Goal: Task Accomplishment & Management: Manage account settings

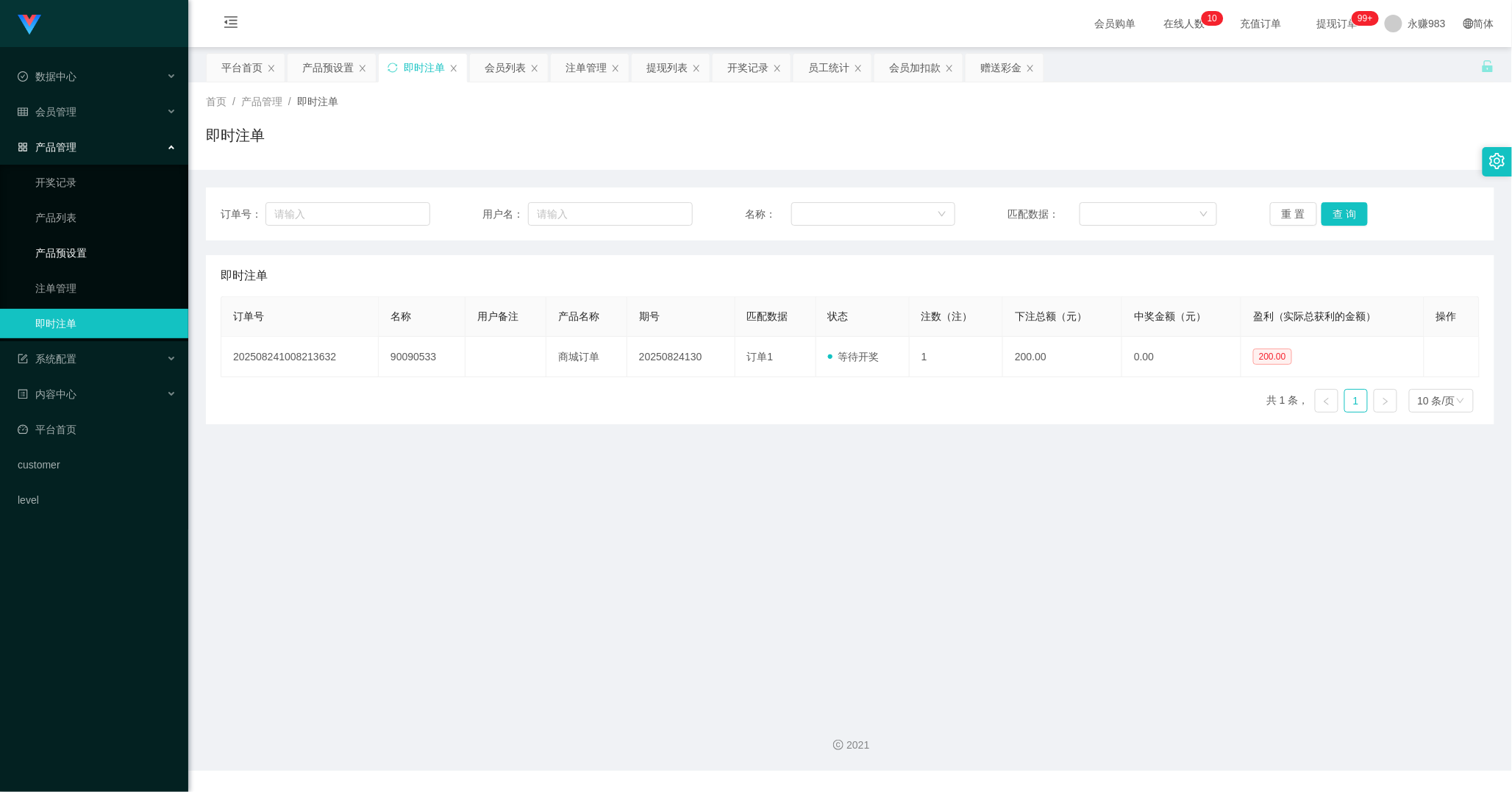
click at [71, 259] on link "产品预设置" at bounding box center [105, 253] width 141 height 29
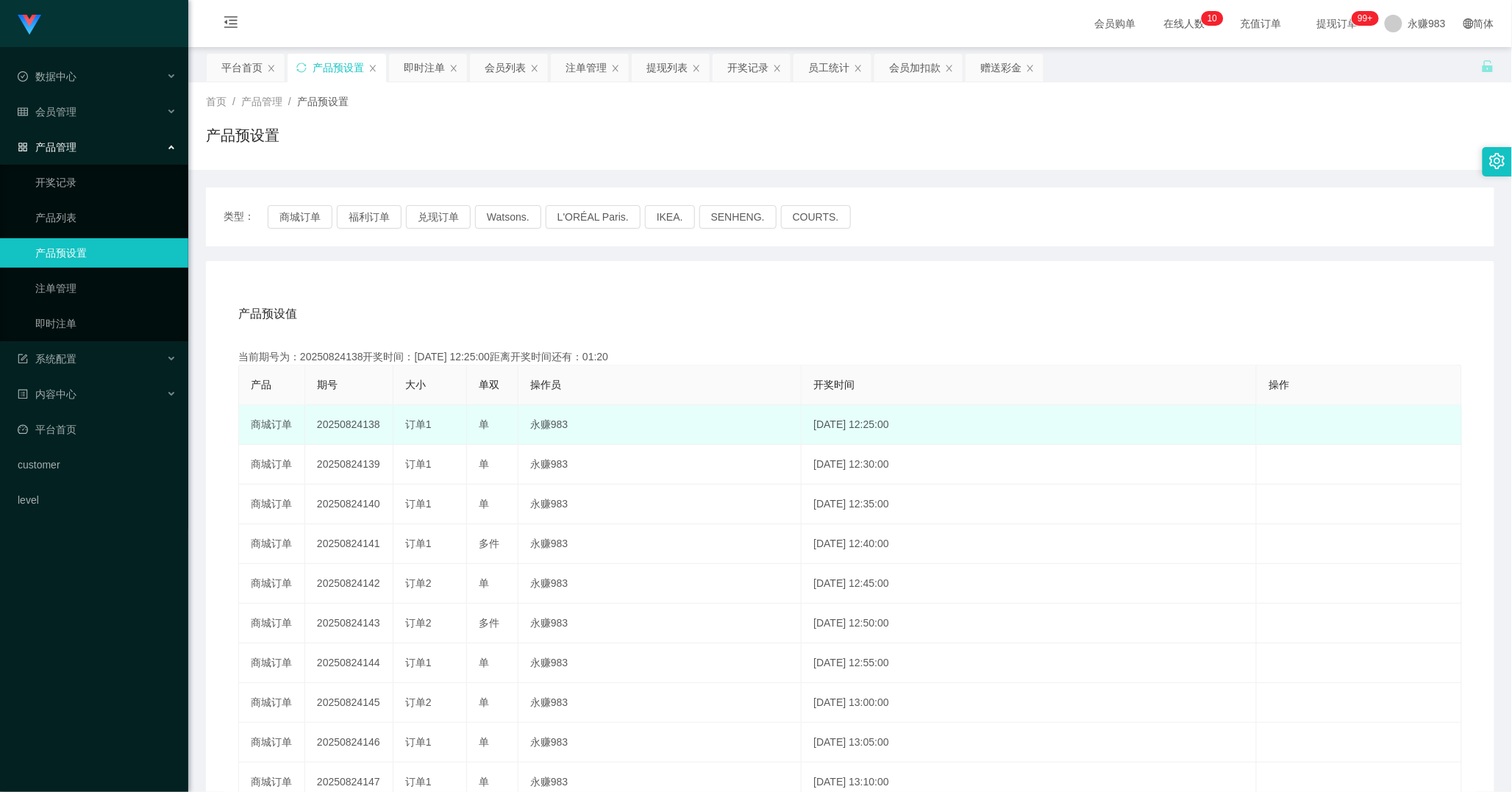
drag, startPoint x: 363, startPoint y: 423, endPoint x: 381, endPoint y: 423, distance: 18.0
click at [381, 423] on td "20250824138" at bounding box center [349, 425] width 88 height 40
copy td "138"
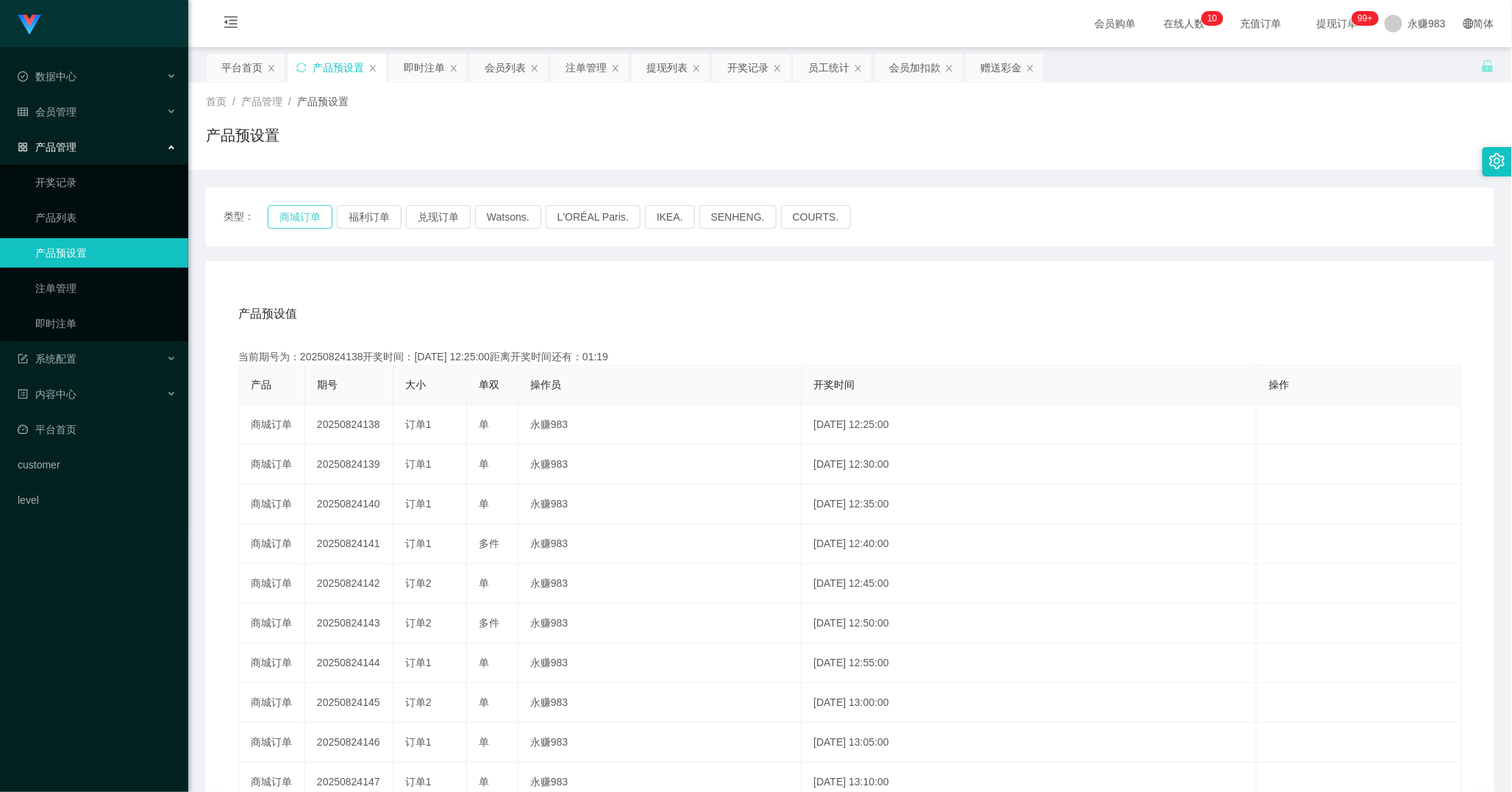
drag, startPoint x: 298, startPoint y: 233, endPoint x: 296, endPoint y: 221, distance: 12.2
click at [298, 229] on div "类型： 商城订单 福利订单 兑现订单 Watsons. L'ORÉAL Paris. IKEA. [GEOGRAPHIC_DATA]. COURTS." at bounding box center [850, 217] width 1289 height 59
click at [296, 221] on button "商城订单" at bounding box center [299, 217] width 65 height 24
click at [296, 217] on button "商城订单" at bounding box center [299, 217] width 65 height 24
click at [71, 106] on span "会员管理" at bounding box center [47, 112] width 59 height 11
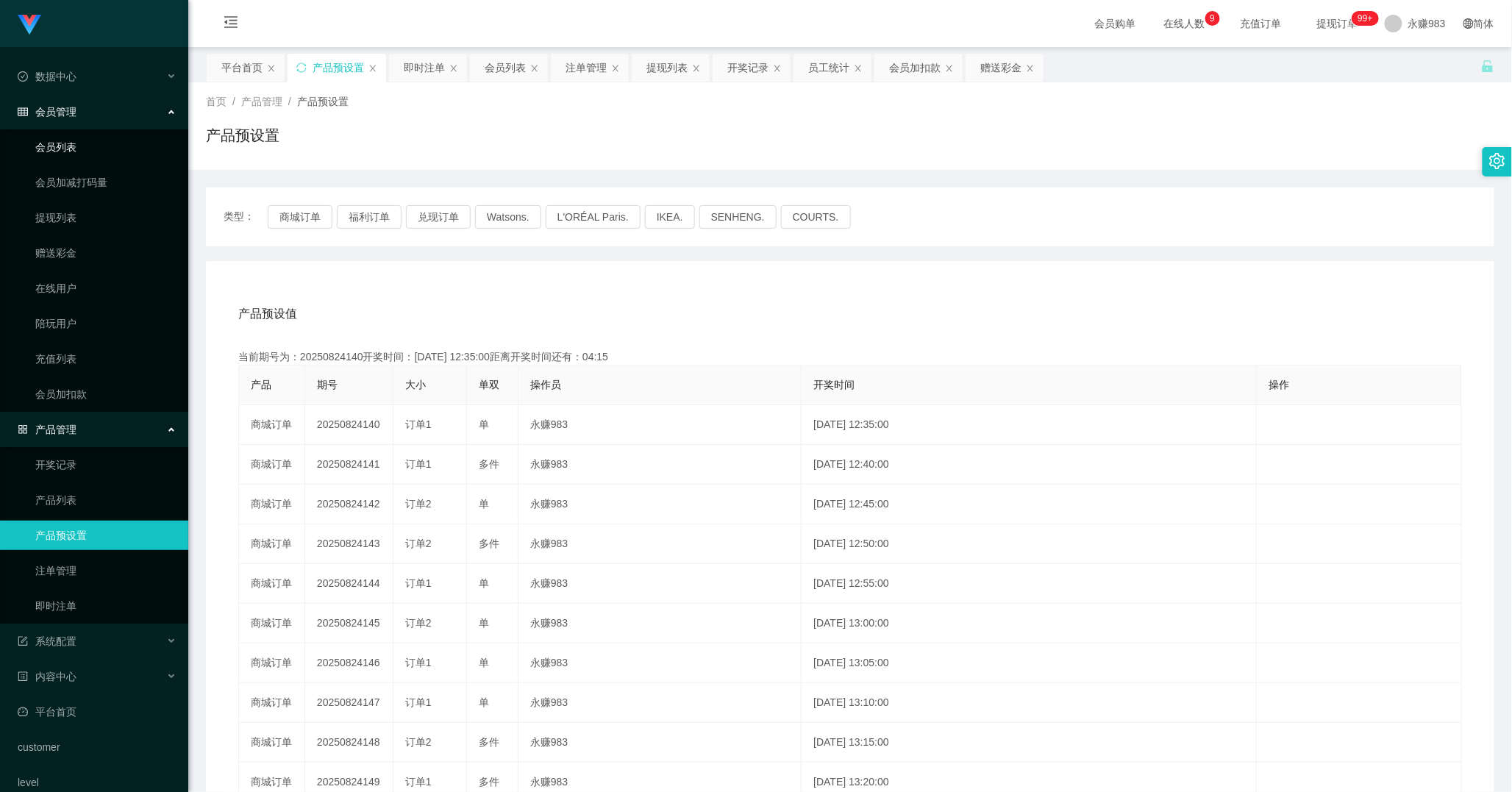
click at [77, 141] on link "会员列表" at bounding box center [105, 147] width 141 height 29
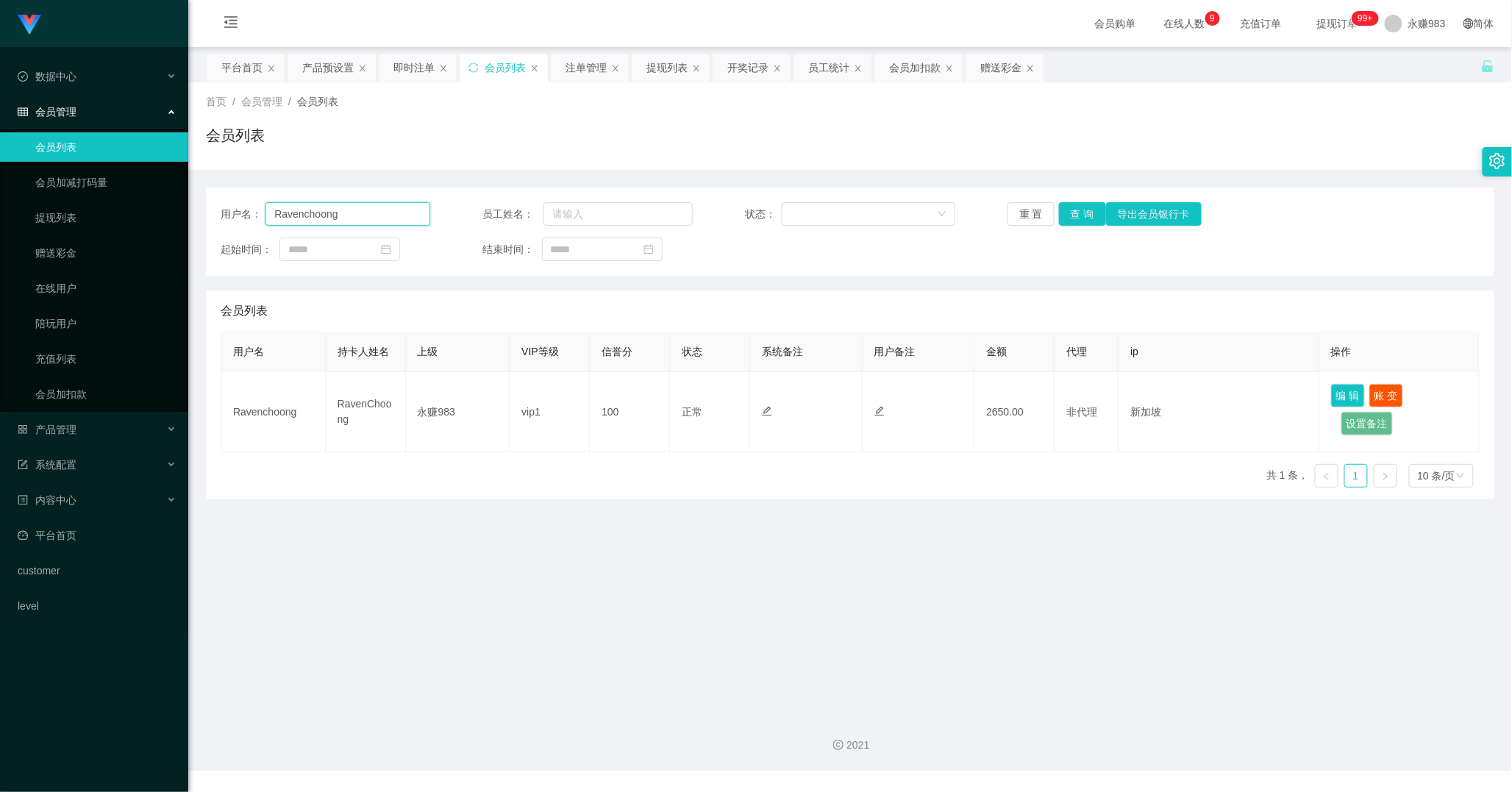
click at [384, 224] on input "Ravenchoong" at bounding box center [348, 213] width 164 height 24
paste input "Soh"
type input "Soh"
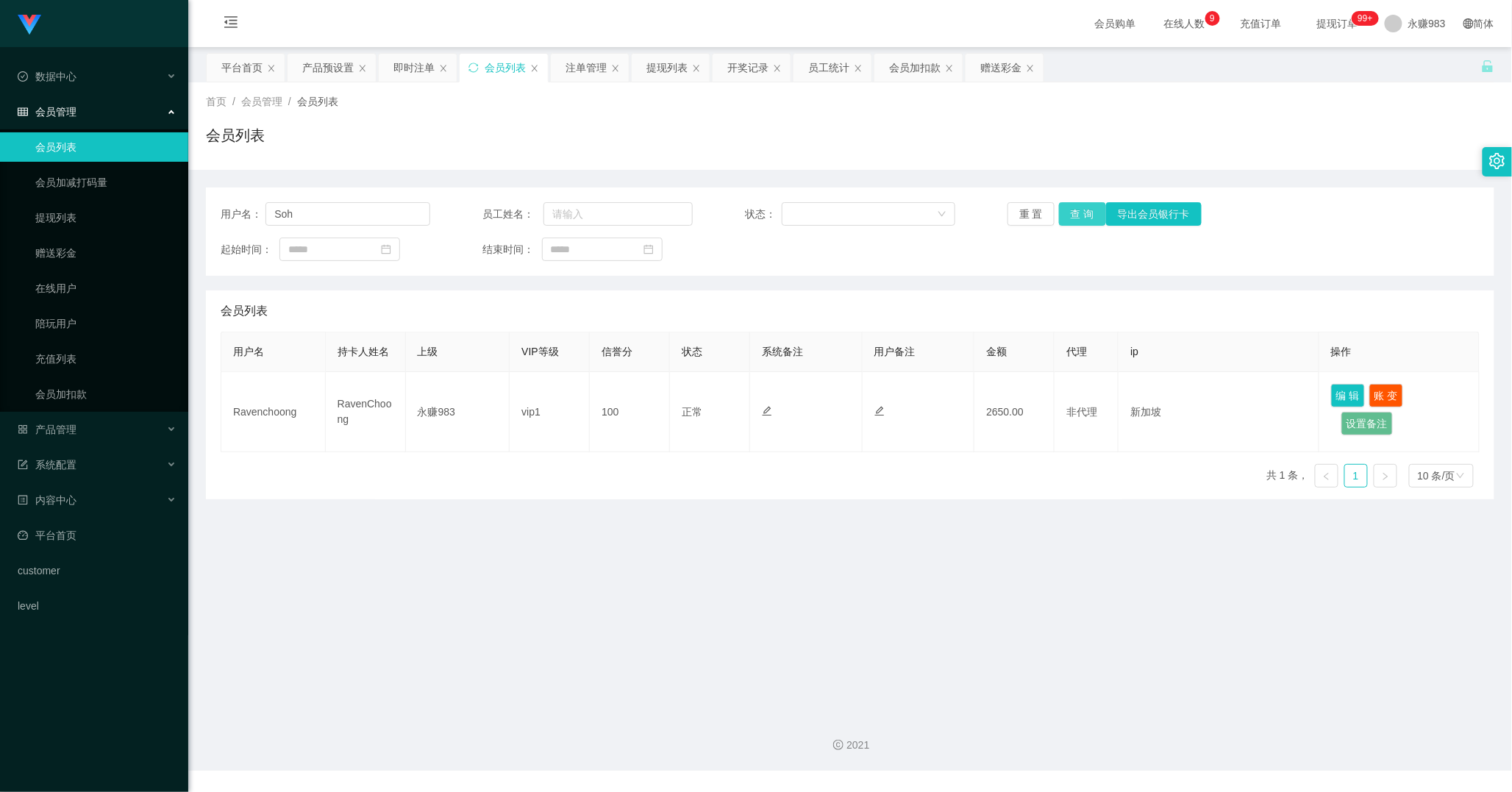
drag, startPoint x: 1083, startPoint y: 204, endPoint x: 1066, endPoint y: 203, distance: 17.0
click at [1083, 204] on button "查 询" at bounding box center [1083, 213] width 47 height 24
